Goal: Information Seeking & Learning: Learn about a topic

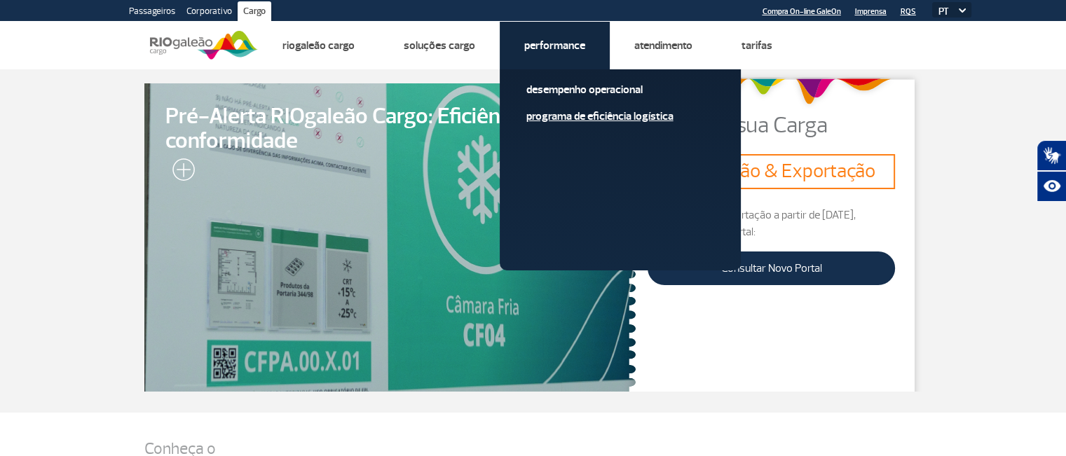
click at [554, 111] on link "Programa de Eficiência Logística" at bounding box center [620, 116] width 188 height 15
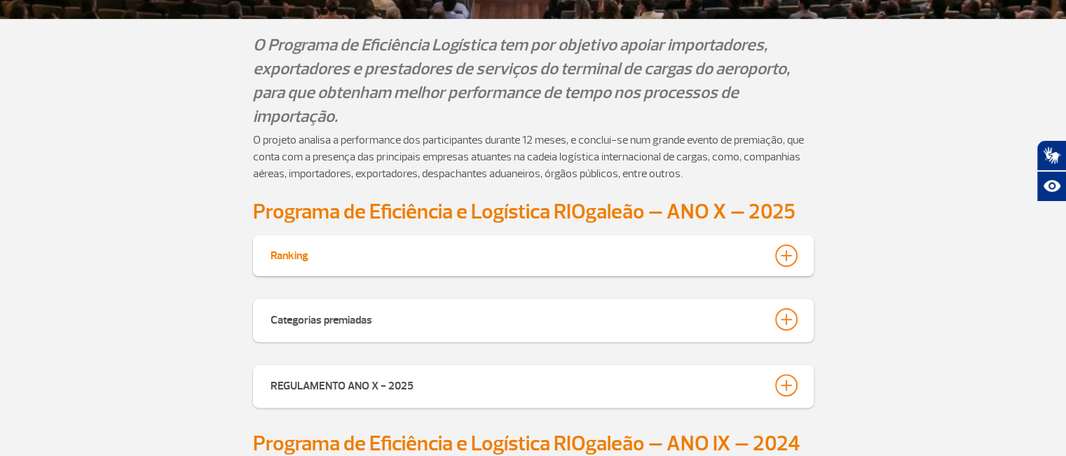
scroll to position [420, 0]
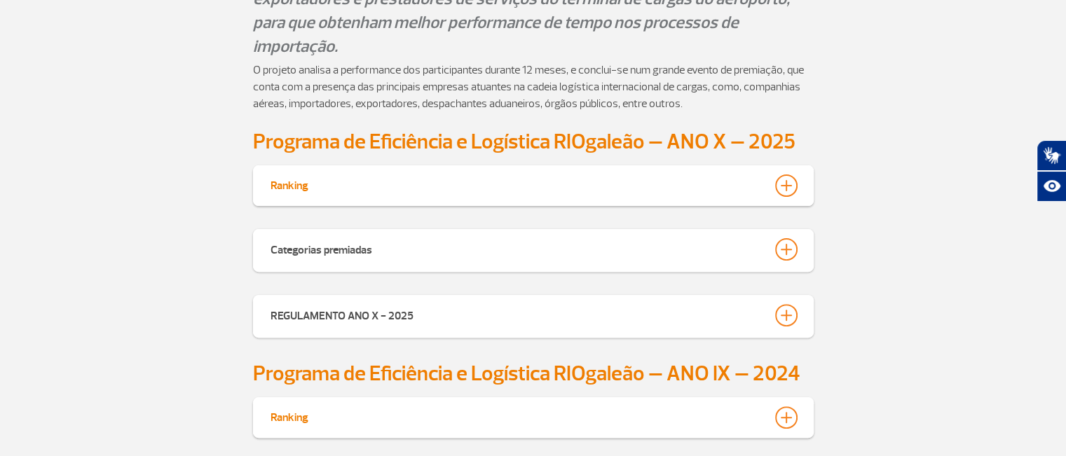
click at [781, 184] on div at bounding box center [786, 186] width 22 height 22
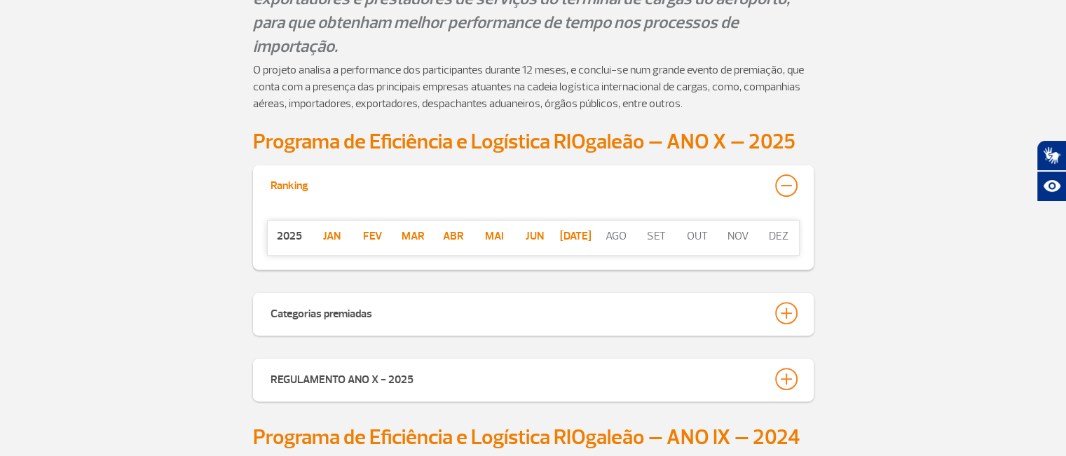
click at [571, 238] on p "jul" at bounding box center [575, 236] width 41 height 17
